Goal: Obtain resource: Download file/media

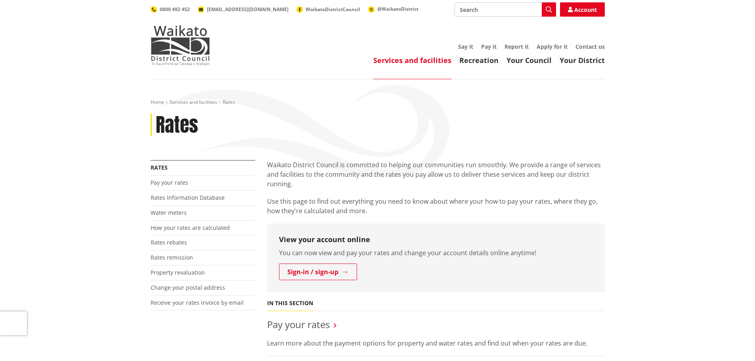
click at [489, 7] on input "Search" at bounding box center [504, 9] width 101 height 14
type input "long term plan"
click at [545, 11] on button "Search" at bounding box center [549, 9] width 14 height 14
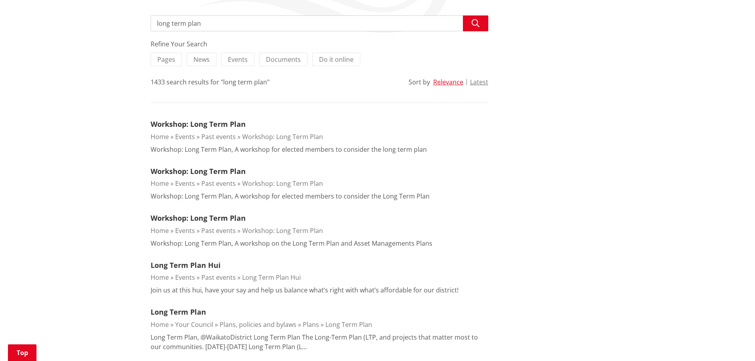
scroll to position [158, 0]
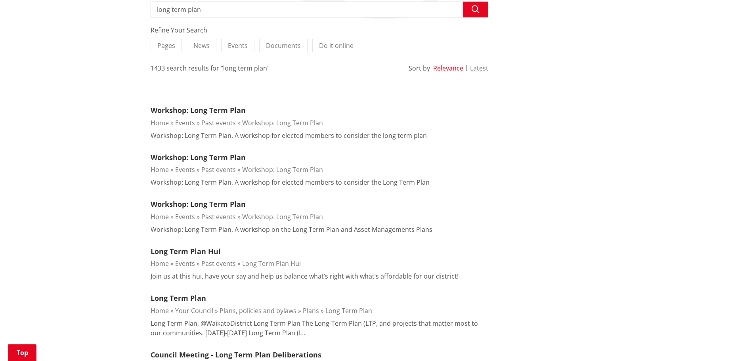
click at [359, 311] on link "Long Term Plan" at bounding box center [348, 310] width 47 height 9
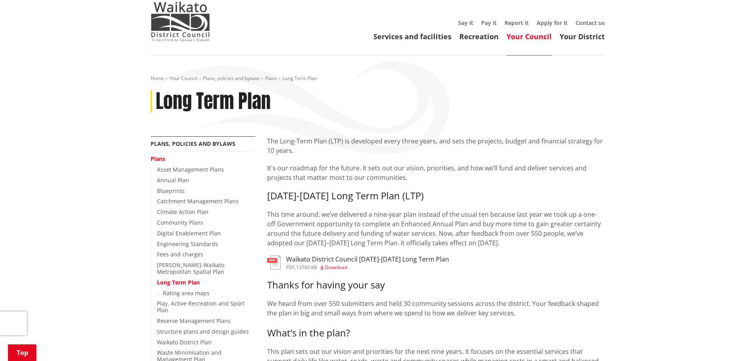
scroll to position [119, 0]
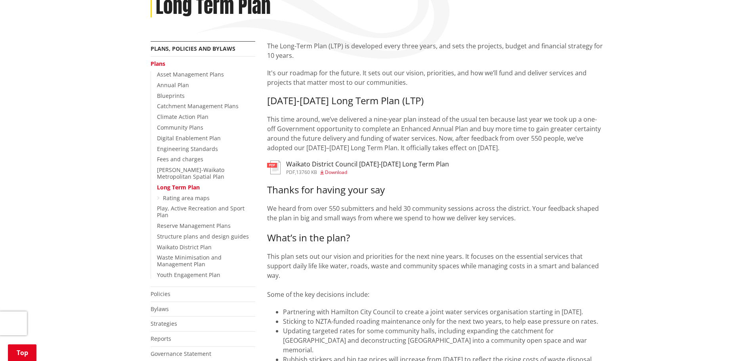
click at [341, 173] on span "Download" at bounding box center [336, 172] width 22 height 7
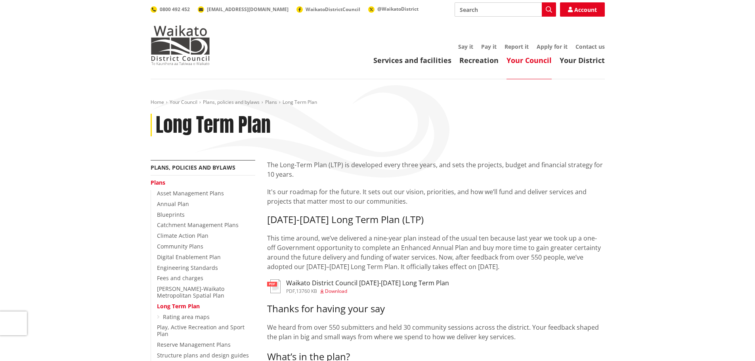
scroll to position [119, 0]
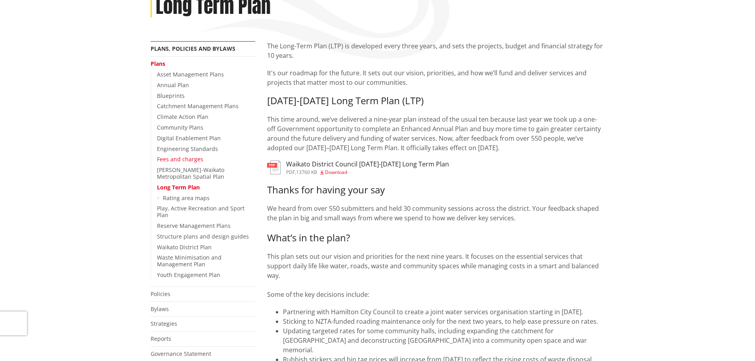
click at [179, 158] on link "Fees and charges" at bounding box center [180, 159] width 46 height 8
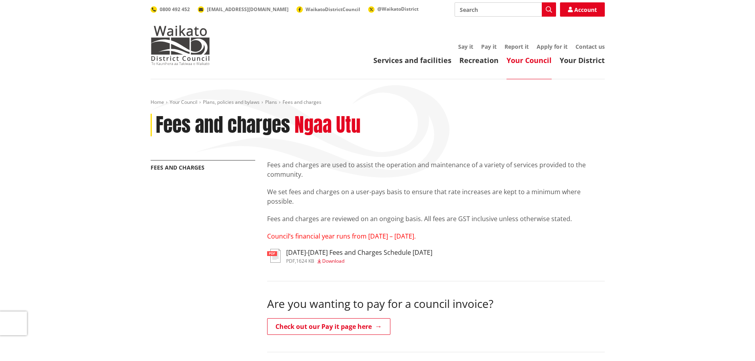
click at [366, 253] on h3 "2025-2027 Fees and Charges Schedule June 2025" at bounding box center [359, 253] width 146 height 8
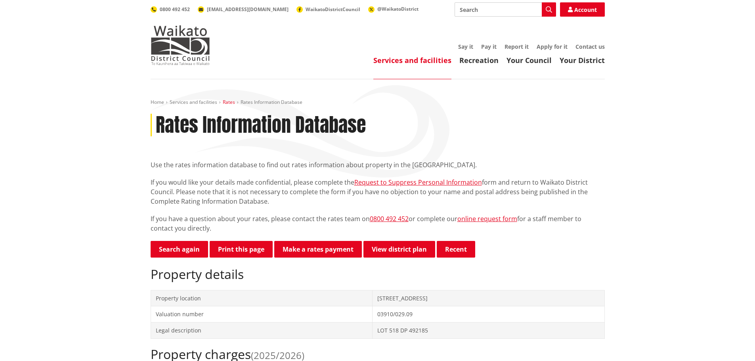
click at [227, 103] on link "Rates" at bounding box center [229, 102] width 12 height 7
